Goal: Information Seeking & Learning: Learn about a topic

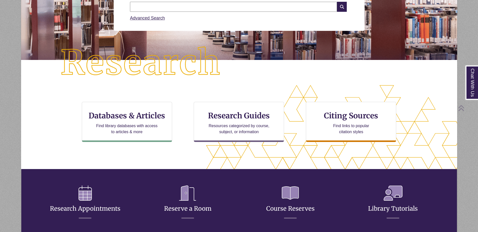
scroll to position [146, 393]
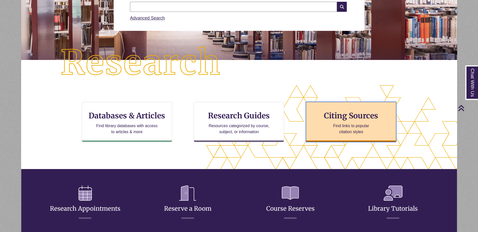
click at [362, 118] on h3 "Citing Sources" at bounding box center [351, 116] width 61 height 10
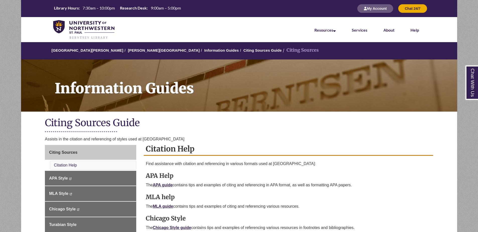
scroll to position [68, 0]
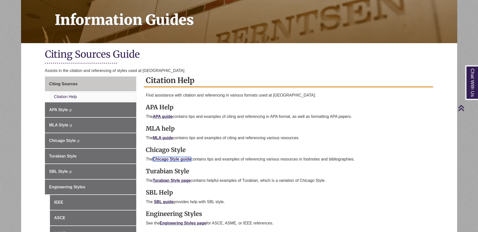
click at [176, 160] on link "Chicago Style guide" at bounding box center [172, 159] width 38 height 4
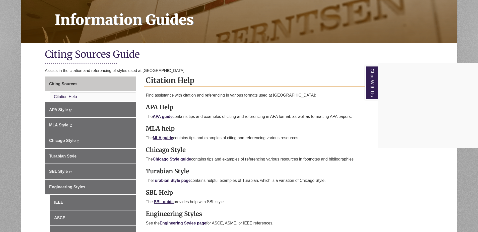
scroll to position [0, 0]
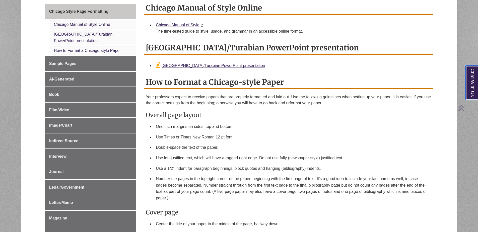
scroll to position [135, 0]
click at [171, 24] on link "Chicago Manual of Style" at bounding box center [177, 25] width 43 height 4
